Goal: Task Accomplishment & Management: Manage account settings

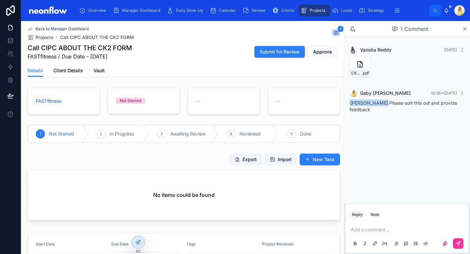
scroll to position [153, 0]
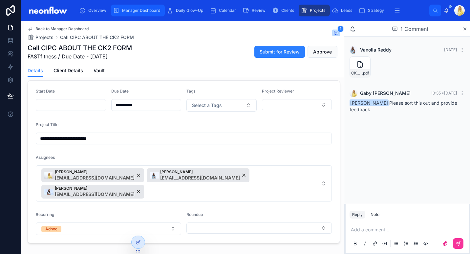
drag, startPoint x: 140, startPoint y: 12, endPoint x: 143, endPoint y: 11, distance: 3.3
click at [140, 12] on span "Manager Dashboard" at bounding box center [141, 10] width 38 height 5
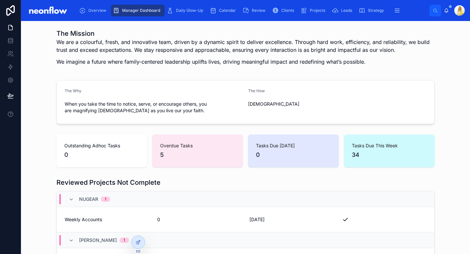
click at [383, 67] on div "We are a colourful, fresh, and innovative team, driven by a dynamic spirit to d…" at bounding box center [245, 54] width 378 height 32
click at [209, 37] on h1 "The Mission" at bounding box center [245, 33] width 378 height 9
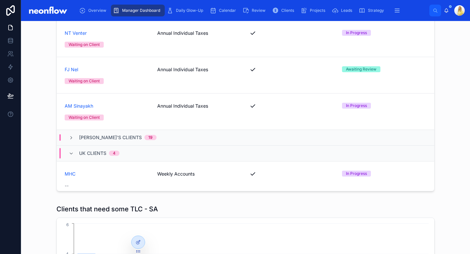
scroll to position [1011, 0]
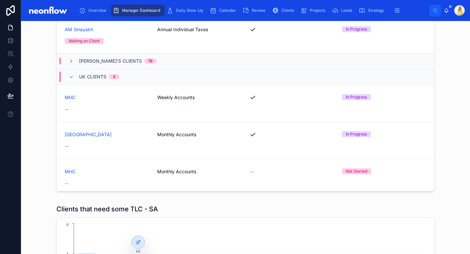
click at [28, 141] on div "Projects Not Complete Filter Client Groups Shannen's Clients 16 Peach Garage Fo…" at bounding box center [245, 89] width 439 height 216
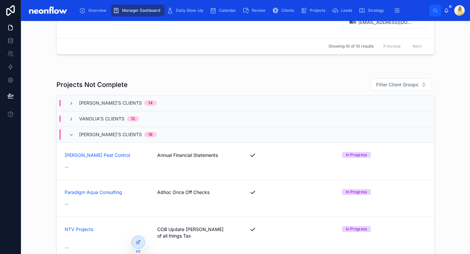
scroll to position [536, 0]
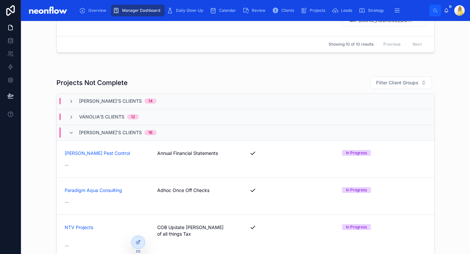
click at [66, 115] on div "Vanolia's Clients 12" at bounding box center [104, 117] width 86 height 7
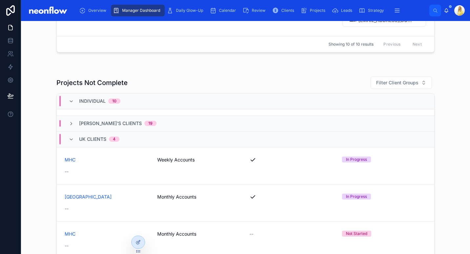
scroll to position [1531, 0]
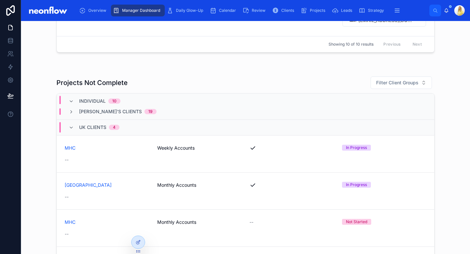
click at [112, 115] on div "Micheline's Clients 19" at bounding box center [245, 112] width 377 height 16
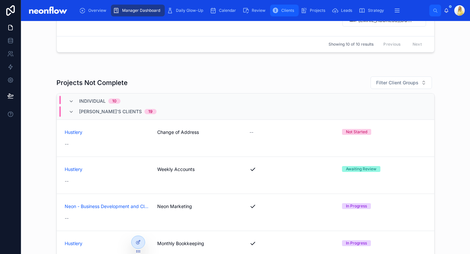
click at [281, 15] on div "Clients" at bounding box center [284, 10] width 25 height 11
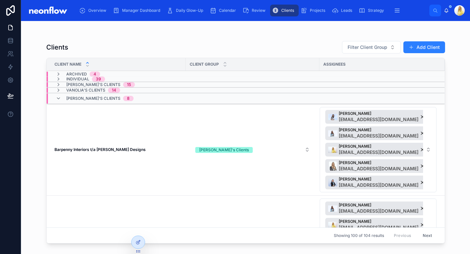
click at [177, 38] on div "Clients Filter Client Group Add Client Client Name Client Group Assignees Archi…" at bounding box center [245, 141] width 399 height 209
click at [97, 91] on span "Vanolia's Clients" at bounding box center [85, 90] width 39 height 5
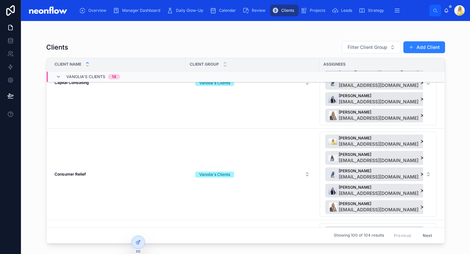
scroll to position [76, 0]
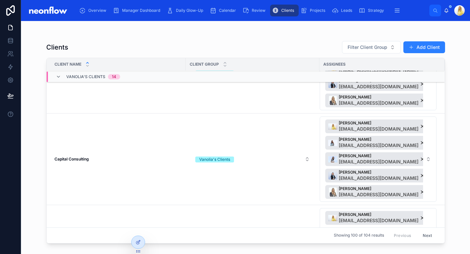
click at [76, 159] on strong "Capital Consulting" at bounding box center [71, 159] width 34 height 5
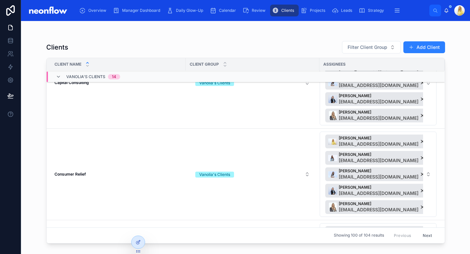
click at [78, 173] on strong "Consumer Relief" at bounding box center [70, 174] width 32 height 5
click at [80, 172] on strong "Consumer Relief" at bounding box center [70, 174] width 32 height 5
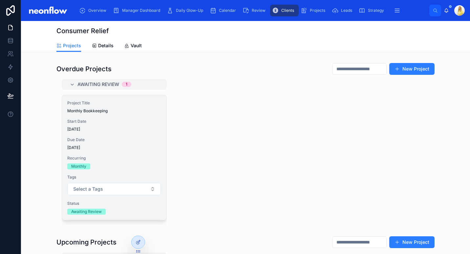
click at [157, 122] on span "Start Date" at bounding box center [114, 121] width 94 height 5
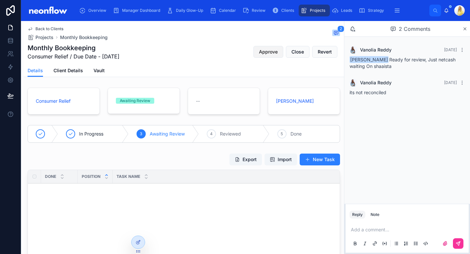
click at [261, 55] on span "Approve" at bounding box center [268, 52] width 19 height 7
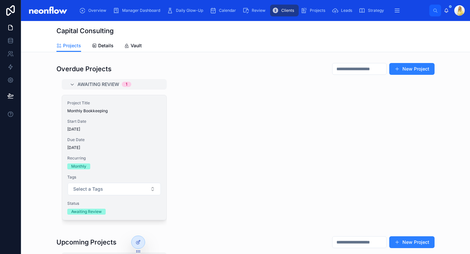
click at [145, 134] on div "Project Title Monthly Bookkeeping Start Date 09/10/2025 Due Date 10/10/2025 Rec…" at bounding box center [114, 157] width 104 height 125
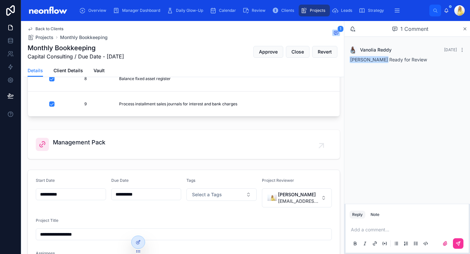
scroll to position [206, 0]
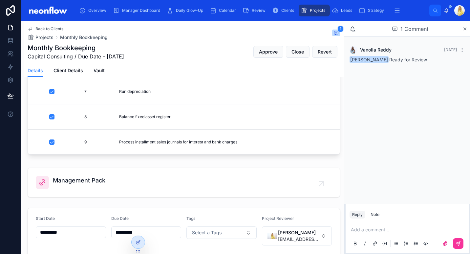
click at [97, 186] on div "Management Pack" at bounding box center [79, 182] width 53 height 13
click at [259, 49] on span "Approve" at bounding box center [268, 52] width 19 height 7
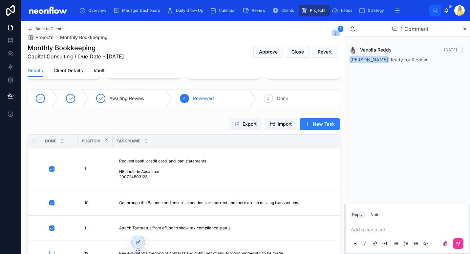
scroll to position [0, 0]
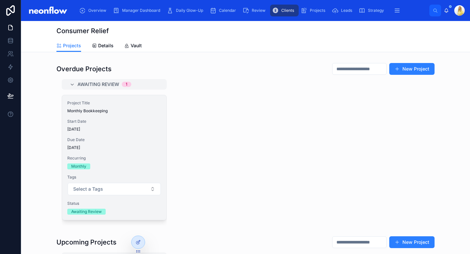
click at [111, 120] on span "Start Date" at bounding box center [114, 121] width 94 height 5
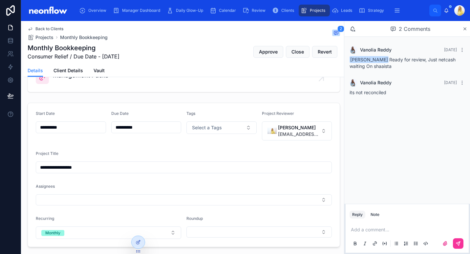
scroll to position [283, 0]
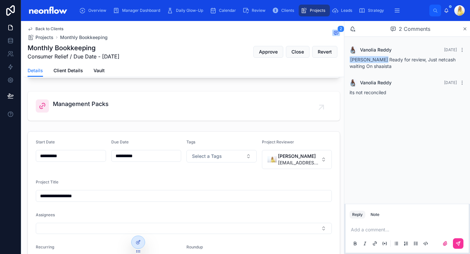
click at [86, 104] on span "Management Packs" at bounding box center [81, 103] width 56 height 9
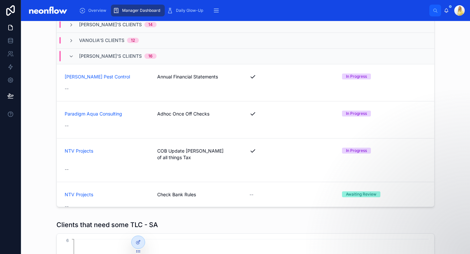
scroll to position [596, 0]
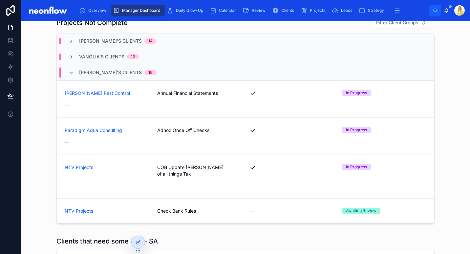
click at [44, 97] on div "Projects Not Complete Filter Client Groups Marissa's Clients 14 Vanolia's Clien…" at bounding box center [245, 121] width 439 height 216
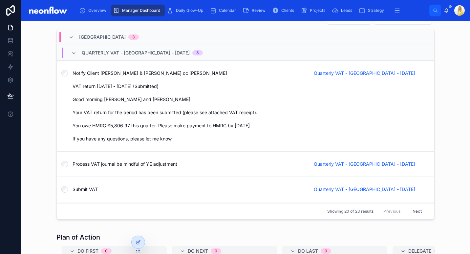
scroll to position [1115, 0]
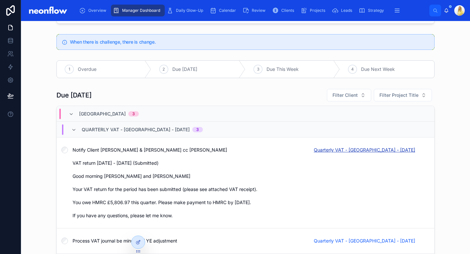
click at [375, 148] on span "Quarterly VAT - Stinchcombe Hill Golf Club - 10/10/2025" at bounding box center [364, 150] width 101 height 7
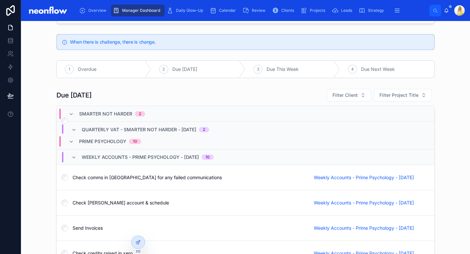
scroll to position [230, 0]
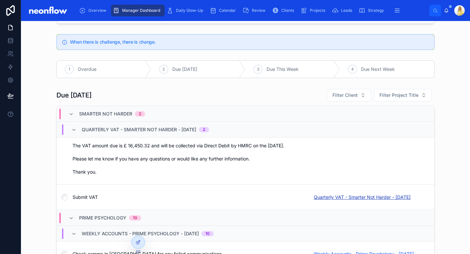
click at [380, 198] on span "Quarterly VAT - Smarter Not Harder - 10/10/2025" at bounding box center [362, 197] width 97 height 7
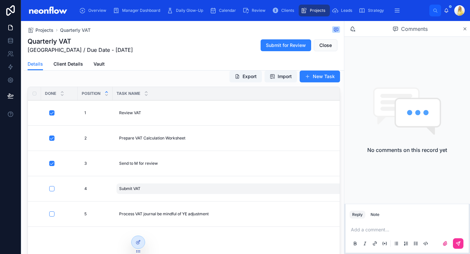
scroll to position [75, 0]
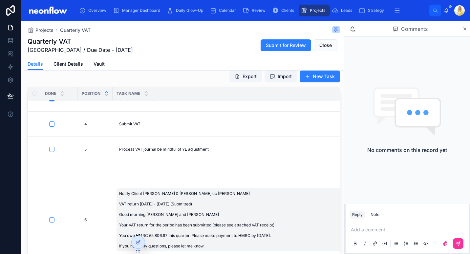
click at [163, 191] on span "Notify Client Paul & Tony cc Michelle VAT return Apr - Jun 2025 (Submitted) Goo…" at bounding box center [248, 220] width 258 height 58
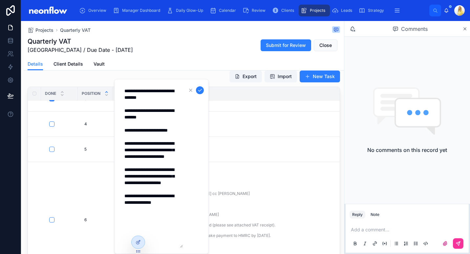
drag, startPoint x: 124, startPoint y: 110, endPoint x: 169, endPoint y: 228, distance: 126.9
click at [169, 228] on textarea "**********" at bounding box center [151, 166] width 62 height 163
drag, startPoint x: 202, startPoint y: 92, endPoint x: 207, endPoint y: 101, distance: 10.0
click at [202, 92] on icon "submit" at bounding box center [199, 90] width 5 height 5
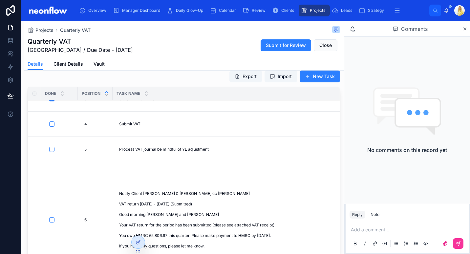
scroll to position [0, 0]
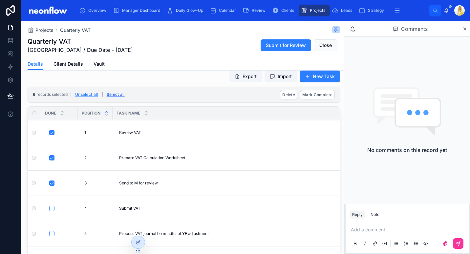
click at [111, 94] on button "Select all" at bounding box center [115, 94] width 23 height 11
click at [312, 95] on span "Mark Complete" at bounding box center [317, 94] width 30 height 5
click at [345, 85] on button at bounding box center [345, 82] width 8 height 8
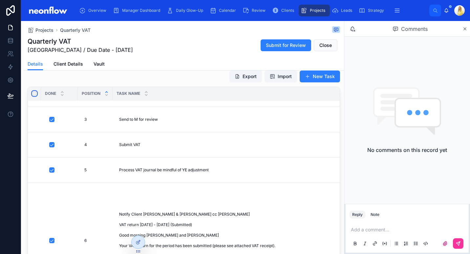
type input "**********"
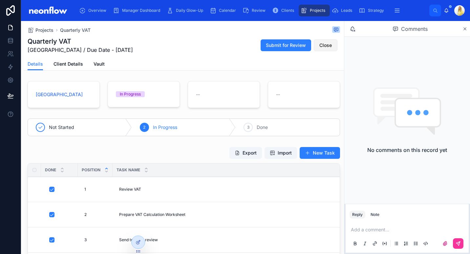
click at [328, 44] on button "Close" at bounding box center [326, 45] width 24 height 12
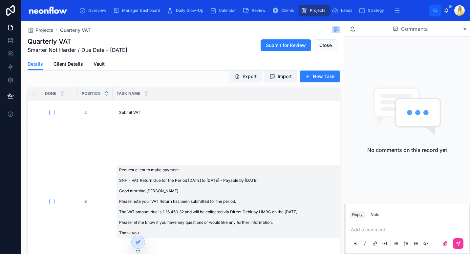
scroll to position [31, 0]
click at [150, 193] on span "Request client to make payment SNH - VAT Return Due for the Period [DATE] to [D…" at bounding box center [248, 201] width 258 height 68
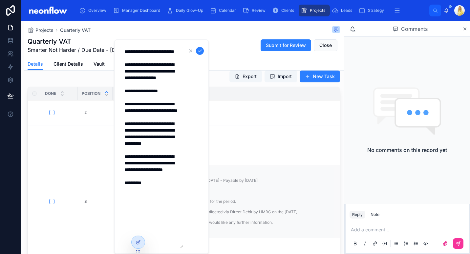
drag, startPoint x: 155, startPoint y: 215, endPoint x: 121, endPoint y: 73, distance: 145.6
click at [121, 73] on textarea "**********" at bounding box center [151, 147] width 62 height 202
click at [201, 52] on icon "submit" at bounding box center [199, 50] width 5 height 5
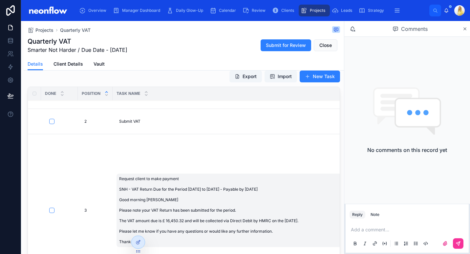
scroll to position [0, 0]
